Goal: Information Seeking & Learning: Understand process/instructions

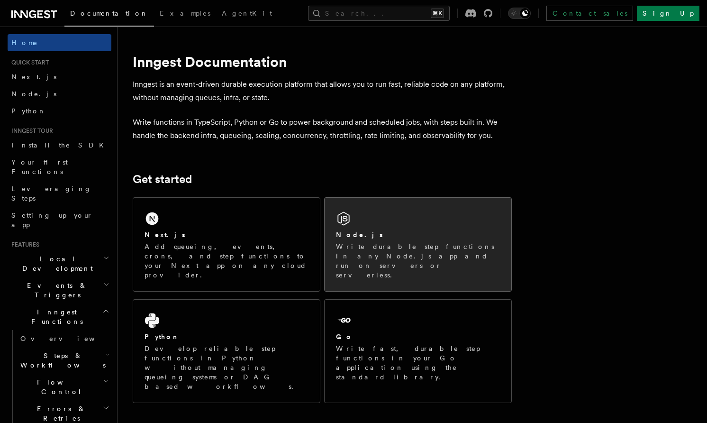
click at [370, 250] on p "Write durable step functions in any Node.js app and run on servers or serverles…" at bounding box center [418, 261] width 164 height 38
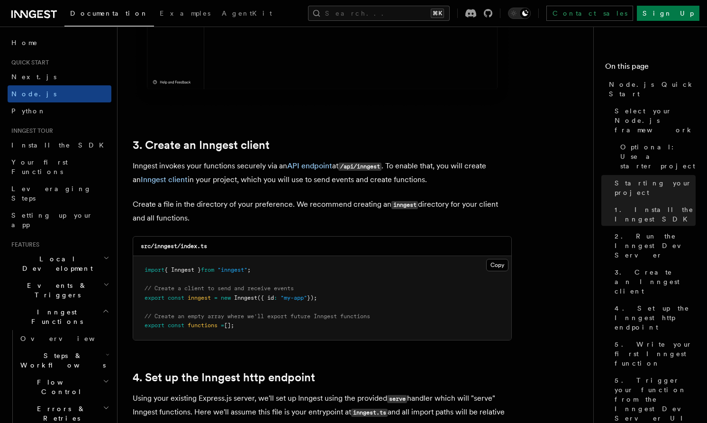
scroll to position [1111, 0]
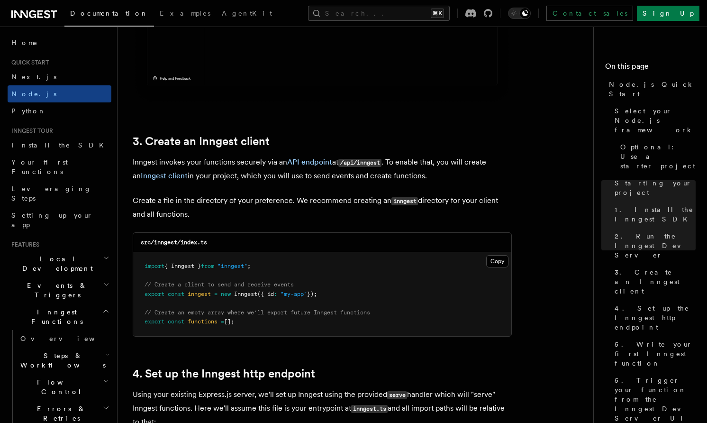
click at [55, 254] on span "Local Development" at bounding box center [56, 263] width 96 height 19
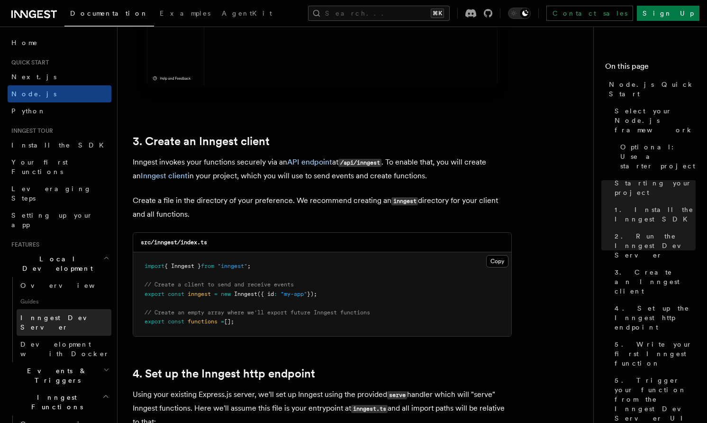
click at [58, 314] on span "Inngest Dev Server" at bounding box center [60, 322] width 81 height 17
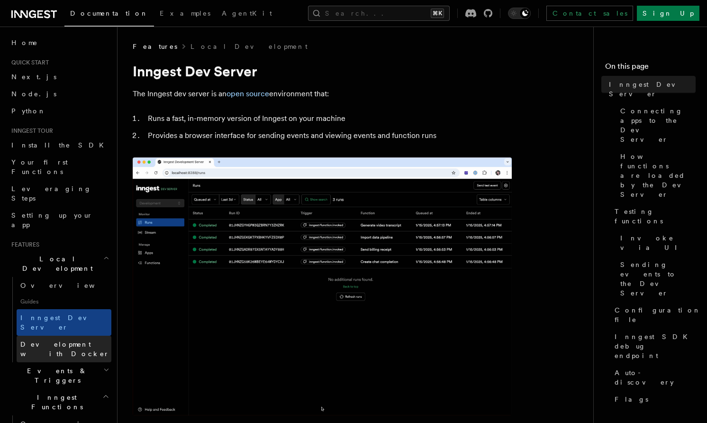
click at [62, 340] on span "Development with Docker" at bounding box center [64, 348] width 89 height 17
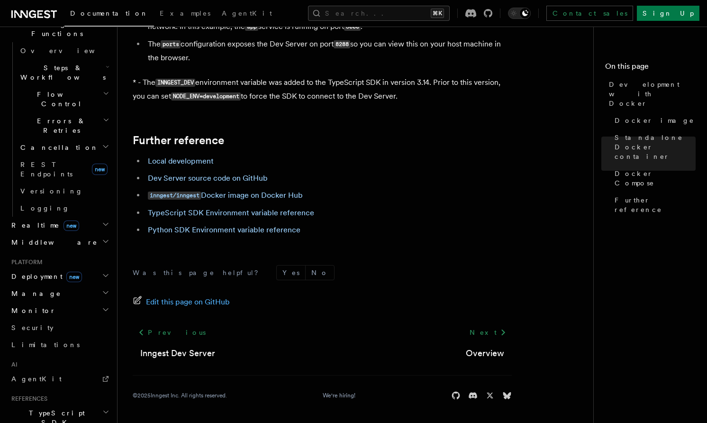
scroll to position [380, 0]
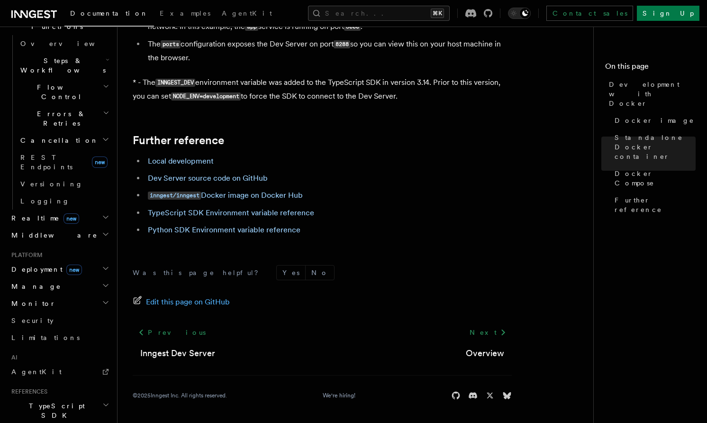
click at [26, 264] on span "Deployment new" at bounding box center [45, 268] width 74 height 9
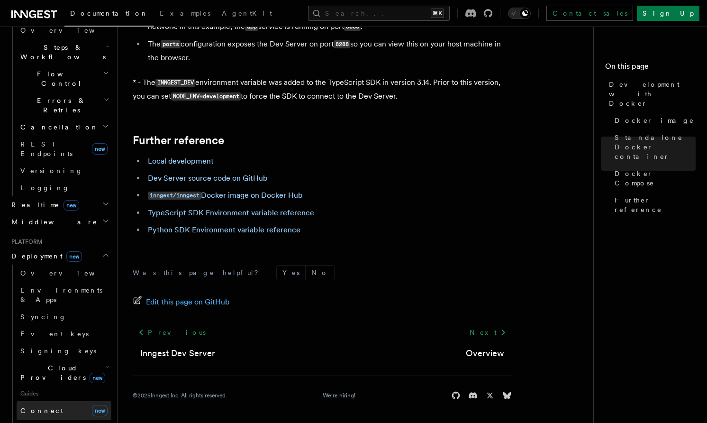
scroll to position [394, 0]
click at [49, 422] on span "Self hosting" at bounding box center [55, 428] width 70 height 8
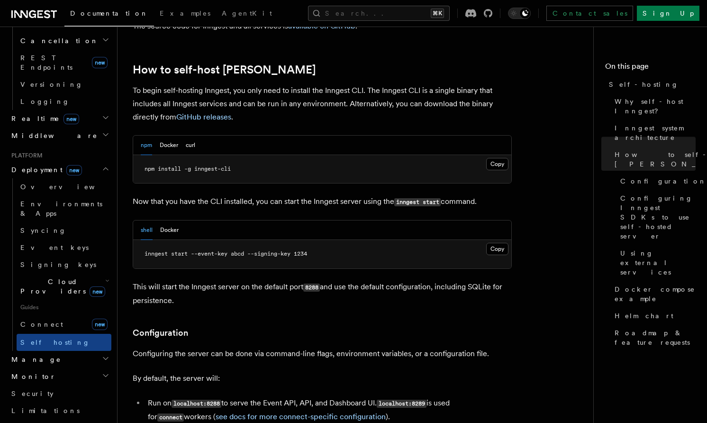
scroll to position [930, 0]
click at [177, 136] on button "Docker" at bounding box center [169, 145] width 18 height 19
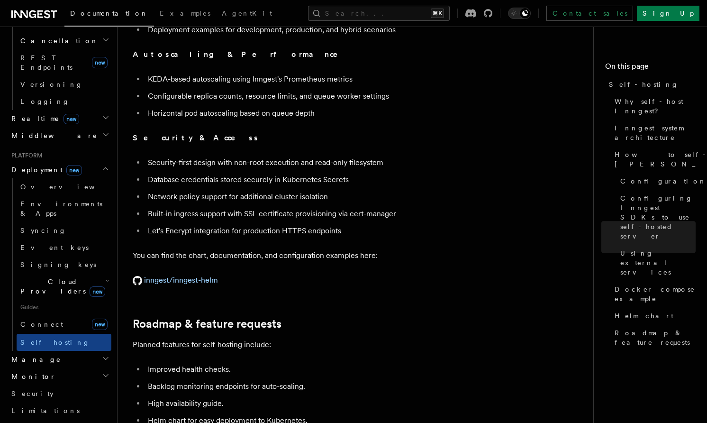
scroll to position [3404, 0]
